Goal: Transaction & Acquisition: Purchase product/service

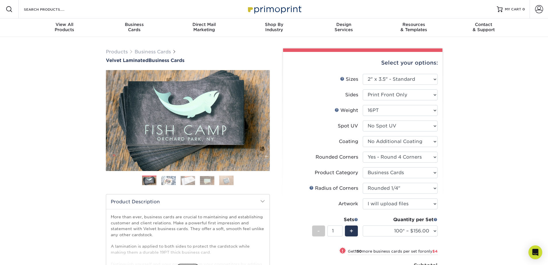
select select "2.00x3.50"
select select "7672df9e-0e0a-464d-8e1f-920c575e4da3"
select select "3b5148f1-0588-4f88-a218-97bcfdce65c1"
select select "479fbfe7-6a0c-4895-8c9a-81739b7486c9"
select select "upload"
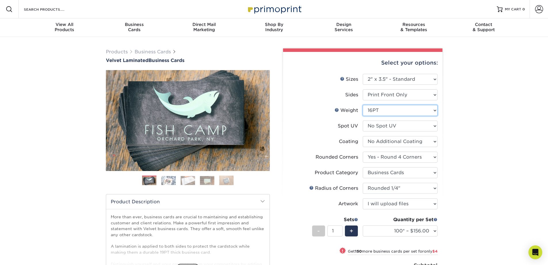
click at [384, 110] on select "Please Select 16PT" at bounding box center [400, 110] width 75 height 11
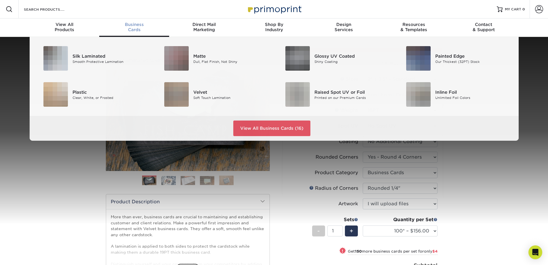
click at [129, 27] on div "Business Cards" at bounding box center [134, 27] width 70 height 10
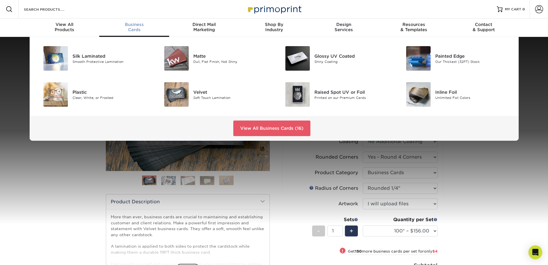
click at [134, 27] on div "Business Cards" at bounding box center [134, 27] width 70 height 10
click at [259, 131] on link "View All Business Cards (16)" at bounding box center [271, 128] width 77 height 16
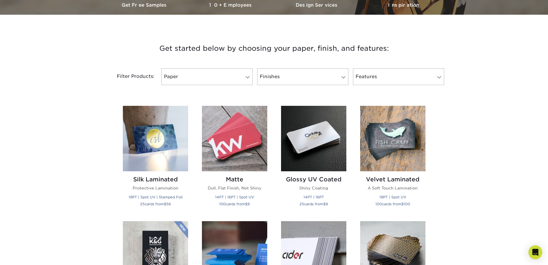
scroll to position [190, 0]
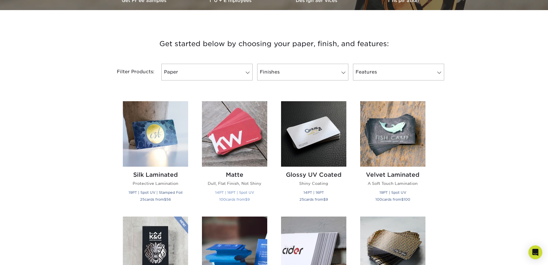
click at [217, 154] on img at bounding box center [234, 133] width 65 height 65
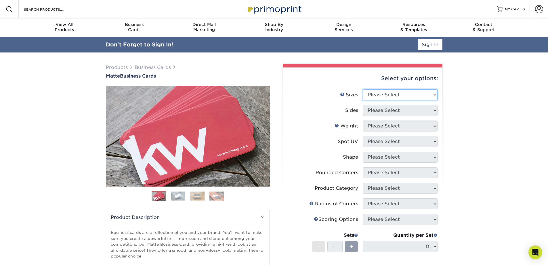
click at [423, 92] on select "Please Select 1.5" x 3.5" - Mini 1.75" x 3.5" - Mini 2" x 2" - Square 2" x 3" -…" at bounding box center [400, 94] width 75 height 11
select select "2.00x3.50"
click at [363, 89] on select "Please Select 1.5" x 3.5" - Mini 1.75" x 3.5" - Mini 2" x 2" - Square 2" x 3" -…" at bounding box center [400, 94] width 75 height 11
click at [398, 110] on select "Please Select Print Both Sides Print Front Only" at bounding box center [400, 110] width 75 height 11
select select "32d3c223-f82c-492b-b915-ba065a00862f"
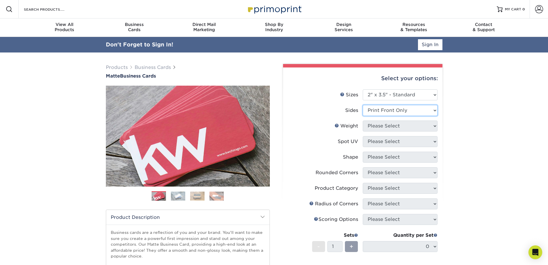
click at [363, 105] on select "Please Select Print Both Sides Print Front Only" at bounding box center [400, 110] width 75 height 11
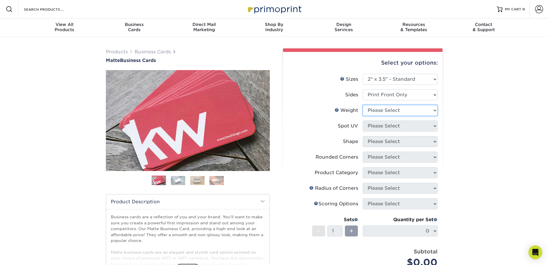
click at [401, 109] on select "Please Select 16PT 14PT" at bounding box center [400, 110] width 75 height 11
select select "14PT"
click at [363, 105] on select "Please Select 16PT 14PT" at bounding box center [400, 110] width 75 height 11
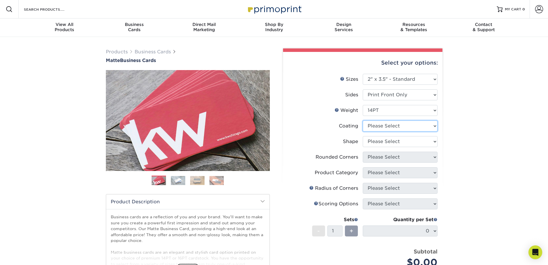
click at [394, 126] on select at bounding box center [400, 125] width 75 height 11
select select "121bb7b5-3b4d-429f-bd8d-bbf80e953313"
click at [363, 120] on select at bounding box center [400, 125] width 75 height 11
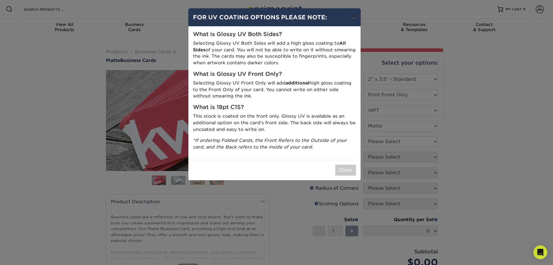
click at [351, 17] on button "×" at bounding box center [353, 16] width 13 height 16
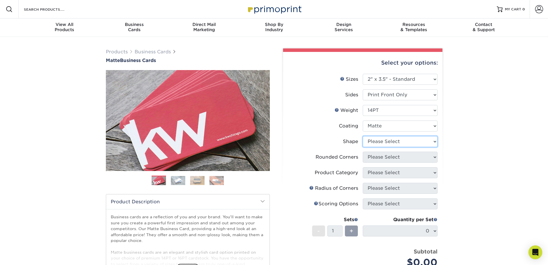
click at [381, 141] on select "Please Select Standard" at bounding box center [400, 141] width 75 height 11
select select "standard"
click at [363, 136] on select "Please Select Standard" at bounding box center [400, 141] width 75 height 11
click at [394, 157] on select "Please Select Yes - Round 2 Corners Yes - Round 4 Corners No" at bounding box center [400, 156] width 75 height 11
select select "7672df9e-0e0a-464d-8e1f-920c575e4da3"
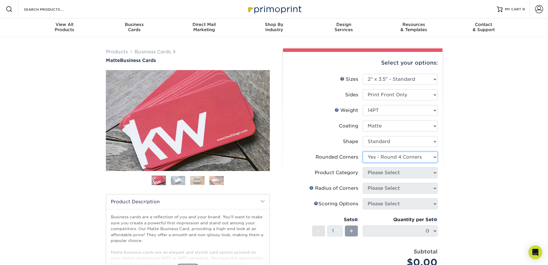
click at [363, 151] on select "Please Select Yes - Round 2 Corners Yes - Round 4 Corners No" at bounding box center [400, 156] width 75 height 11
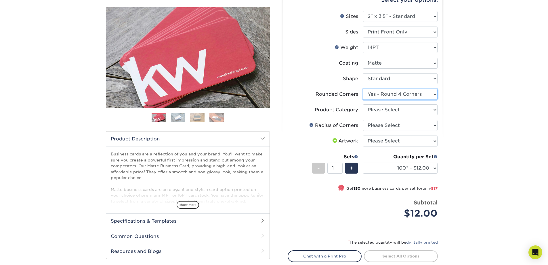
scroll to position [64, 0]
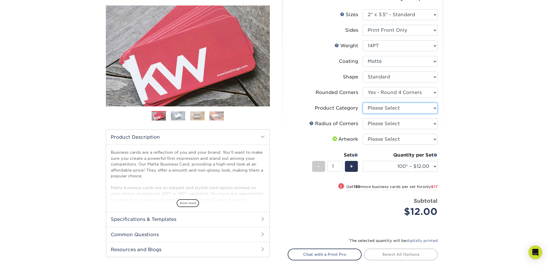
click at [390, 107] on select "Please Select Business Cards" at bounding box center [400, 107] width 75 height 11
select select "3b5148f1-0588-4f88-a218-97bcfdce65c1"
click at [363, 102] on select "Please Select Business Cards" at bounding box center [400, 107] width 75 height 11
click at [407, 122] on select "Please Select Rounded 1/8" Rounded 1/4"" at bounding box center [400, 123] width 75 height 11
select select "479fbfe7-6a0c-4895-8c9a-81739b7486c9"
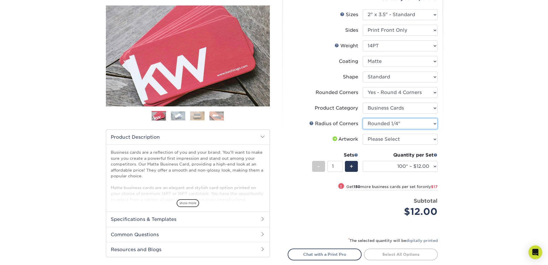
click at [363, 118] on select "Please Select Rounded 1/8" Rounded 1/4"" at bounding box center [400, 123] width 75 height 11
click at [466, 144] on div "Products Business Cards Matte Business Cards Previous Next 100 $ 9" at bounding box center [274, 143] width 548 height 343
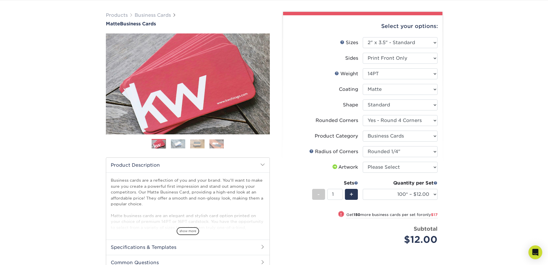
scroll to position [36, 0]
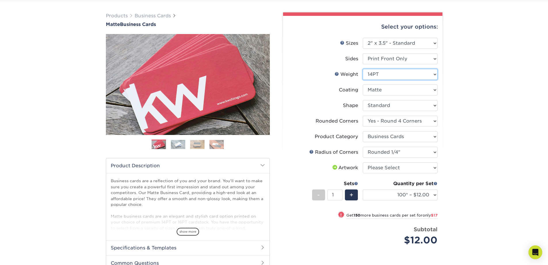
click at [373, 74] on select "Please Select 16PT 14PT" at bounding box center [400, 74] width 75 height 11
select select "16PT"
click at [363, 69] on select "Please Select 16PT 14PT" at bounding box center [400, 74] width 75 height 11
select select "-1"
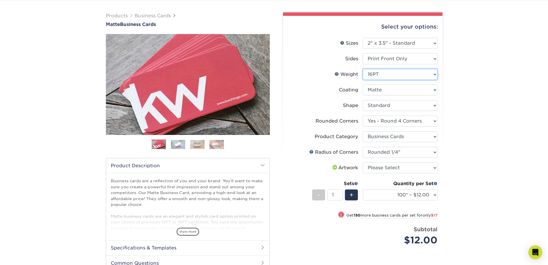
select select "-1"
select select
select select "-1"
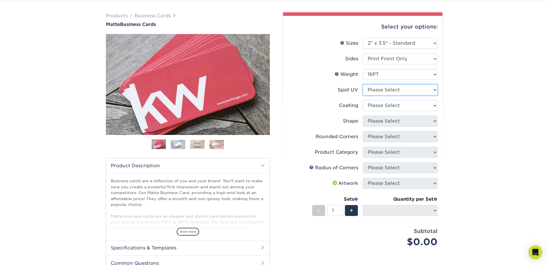
click at [399, 91] on select "Please Select No Spot UV Front Only" at bounding box center [400, 89] width 75 height 11
click at [466, 99] on div "Products Business Cards Matte Business Cards Previous Next 100 $ 9" at bounding box center [274, 173] width 548 height 345
click at [379, 107] on select at bounding box center [400, 105] width 75 height 11
select select
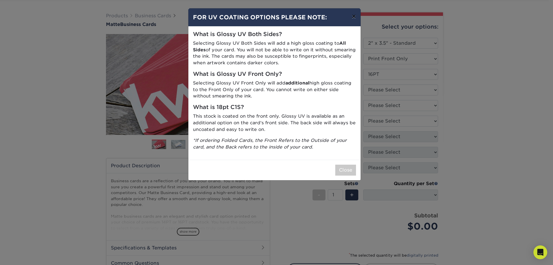
click at [351, 16] on button "×" at bounding box center [353, 16] width 13 height 16
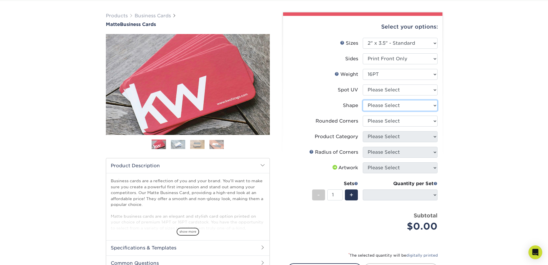
click at [382, 105] on select "Please Select Standard Oval" at bounding box center [400, 105] width 75 height 11
select select "standard"
click at [363, 100] on select "Please Select Standard Oval" at bounding box center [400, 105] width 75 height 11
select select
click at [394, 121] on select "Please Select Yes - Round 2 Corners Yes - Round 4 Corners No" at bounding box center [400, 120] width 75 height 11
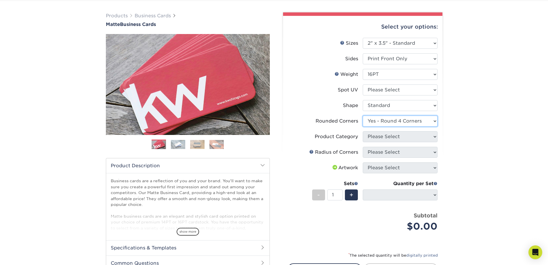
click at [363, 115] on select "Please Select Yes - Round 2 Corners Yes - Round 4 Corners No" at bounding box center [400, 120] width 75 height 11
select select "-1"
select select
click at [396, 136] on select "Please Select Business Cards" at bounding box center [400, 136] width 75 height 11
select select "3b5148f1-0588-4f88-a218-97bcfdce65c1"
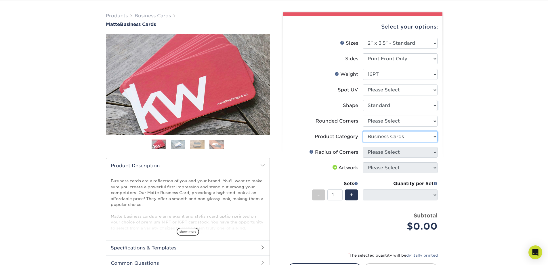
click at [363, 131] on select "Please Select Business Cards" at bounding box center [400, 136] width 75 height 11
click at [449, 151] on div "Products Business Cards Matte Business Cards Previous Next 100 $ 9" at bounding box center [274, 165] width 548 height 329
drag, startPoint x: 404, startPoint y: 153, endPoint x: 400, endPoint y: 153, distance: 3.2
click at [404, 153] on select "Please Select Rounded 1/8" Rounded 1/4"" at bounding box center [400, 152] width 75 height 11
select select "479fbfe7-6a0c-4895-8c9a-81739b7486c9"
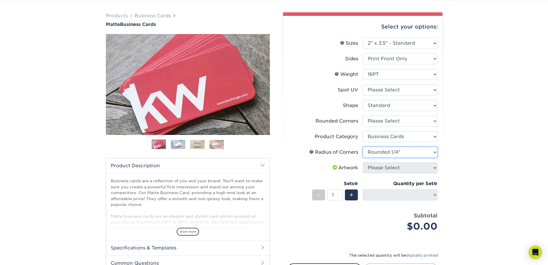
click at [363, 147] on select "Please Select Rounded 1/8" Rounded 1/4"" at bounding box center [400, 152] width 75 height 11
click at [459, 165] on div "Products Business Cards Matte Business Cards Previous Next 100 $ 9" at bounding box center [274, 165] width 548 height 329
click at [487, 142] on div "Products Business Cards Matte Business Cards Previous Next 100 $ 9" at bounding box center [274, 165] width 548 height 329
click at [402, 93] on select "Please Select No Spot UV Front Only" at bounding box center [400, 89] width 75 height 11
select select "3"
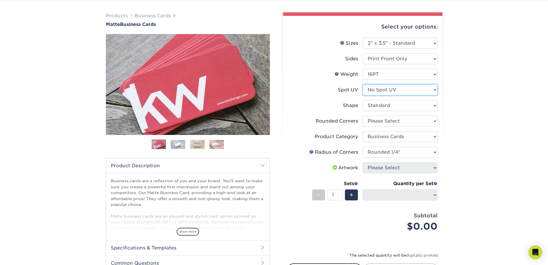
click at [363, 84] on select "Please Select No Spot UV Front Only" at bounding box center [400, 89] width 75 height 11
select select "-1"
select select
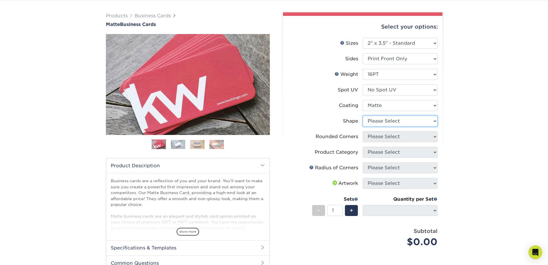
click at [393, 117] on select "Please Select Standard Oval" at bounding box center [400, 120] width 75 height 11
select select "standard"
click at [363, 115] on select "Please Select Standard Oval" at bounding box center [400, 120] width 75 height 11
select select
click at [386, 134] on select "Please Select Yes - Round 2 Corners Yes - Round 4 Corners No" at bounding box center [400, 136] width 75 height 11
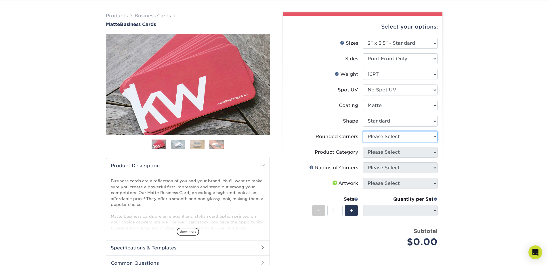
select select "7672df9e-0e0a-464d-8e1f-920c575e4da3"
click at [363, 131] on select "Please Select Yes - Round 2 Corners Yes - Round 4 Corners No" at bounding box center [400, 136] width 75 height 11
select select "-1"
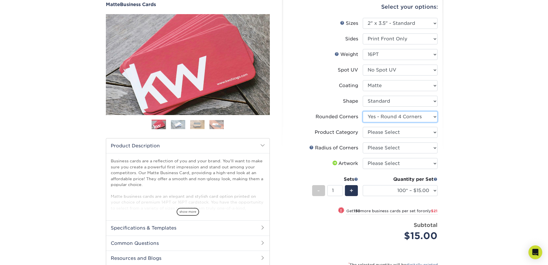
scroll to position [44, 0]
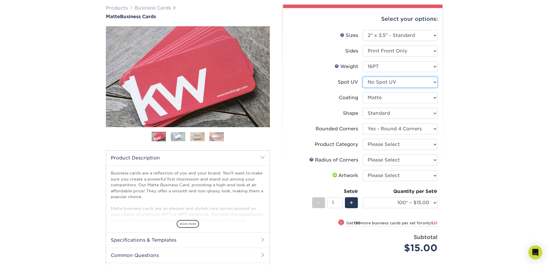
click at [393, 85] on select "Please Select No Spot UV Front Only" at bounding box center [400, 82] width 75 height 11
select select "1"
click at [363, 77] on select "Please Select No Spot UV Front Only" at bounding box center [400, 82] width 75 height 11
select select "-1"
select select
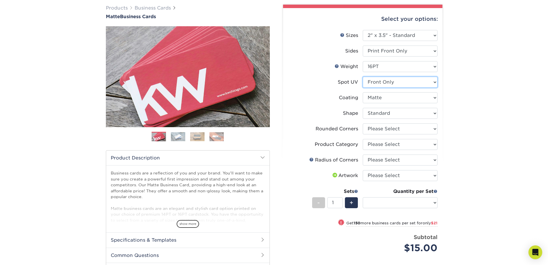
select select "-1"
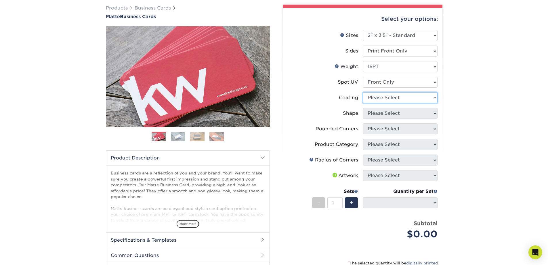
click at [411, 98] on select at bounding box center [400, 97] width 75 height 11
select select "121bb7b5-3b4d-429f-bd8d-bbf80e953313"
click at [363, 92] on select at bounding box center [400, 97] width 75 height 11
select select
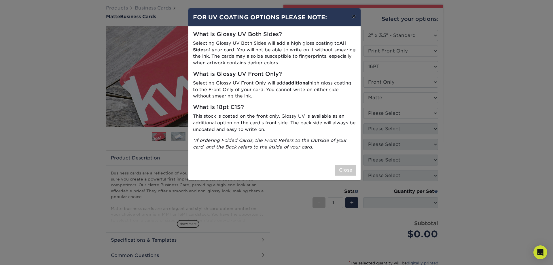
click at [352, 16] on button "×" at bounding box center [353, 16] width 13 height 16
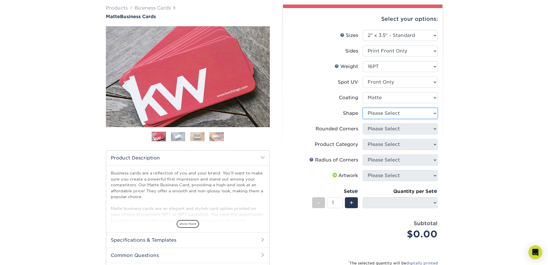
click at [382, 113] on select "Please Select Standard" at bounding box center [400, 113] width 75 height 11
select select "standard"
click at [363, 108] on select "Please Select Standard" at bounding box center [400, 113] width 75 height 11
select select
click at [381, 127] on select "Please Select Yes - Round 2 Corners Yes - Round 4 Corners No" at bounding box center [400, 128] width 75 height 11
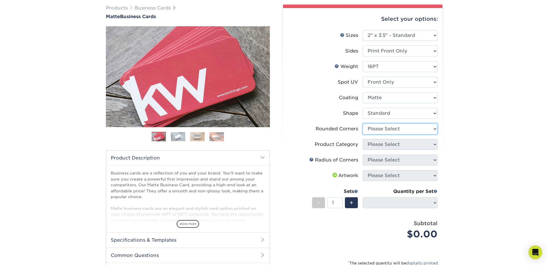
select select "7672df9e-0e0a-464d-8e1f-920c575e4da3"
click at [363, 123] on select "Please Select Yes - Round 2 Corners Yes - Round 4 Corners No" at bounding box center [400, 128] width 75 height 11
select select "-1"
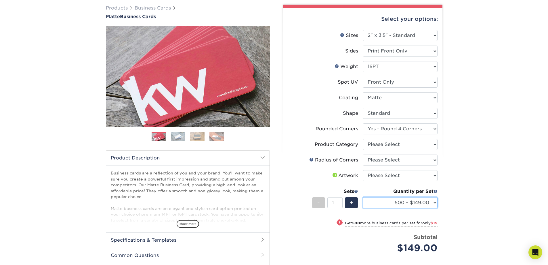
click at [429, 202] on select "500 – $149.00 1000 – $168.00 2500 – $336.00 5000 – $445.00 10000 – $939.00 1500…" at bounding box center [400, 202] width 75 height 11
click at [462, 165] on div "Products Business Cards Matte Business Cards Previous Next 100 $ 9" at bounding box center [274, 166] width 548 height 347
click at [394, 107] on li "Coating" at bounding box center [363, 100] width 150 height 16
click at [387, 97] on select at bounding box center [400, 97] width 75 height 11
click at [451, 95] on div "Products Business Cards Matte Business Cards Previous Next 100 $ 9" at bounding box center [274, 166] width 548 height 347
